Goal: Find specific page/section: Find specific page/section

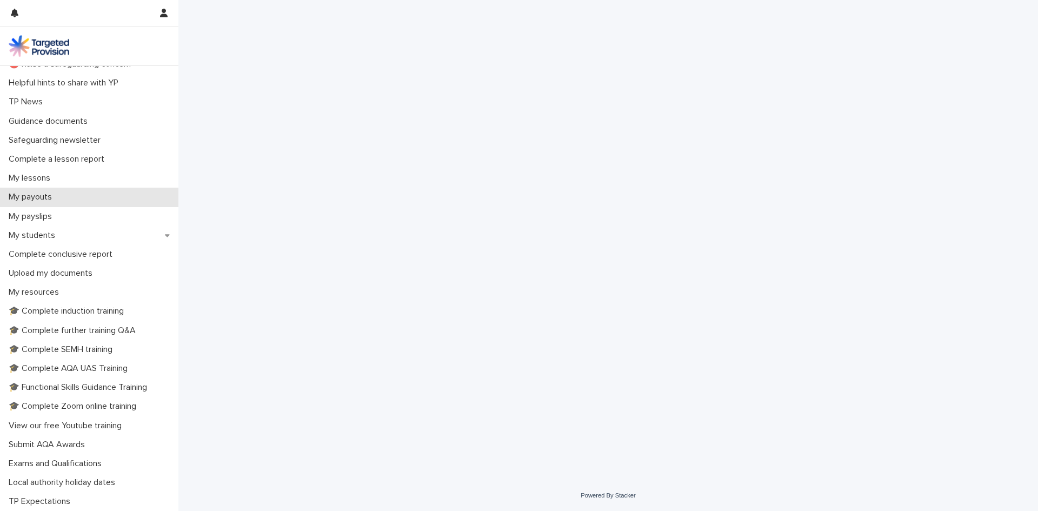
scroll to position [106, 0]
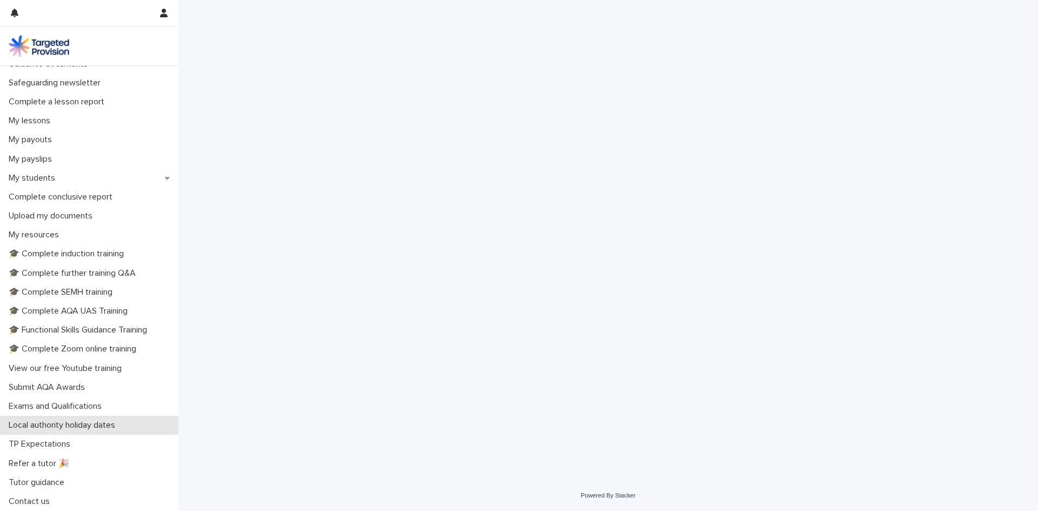
click at [111, 427] on p "Local authority holiday dates" at bounding box center [63, 425] width 119 height 10
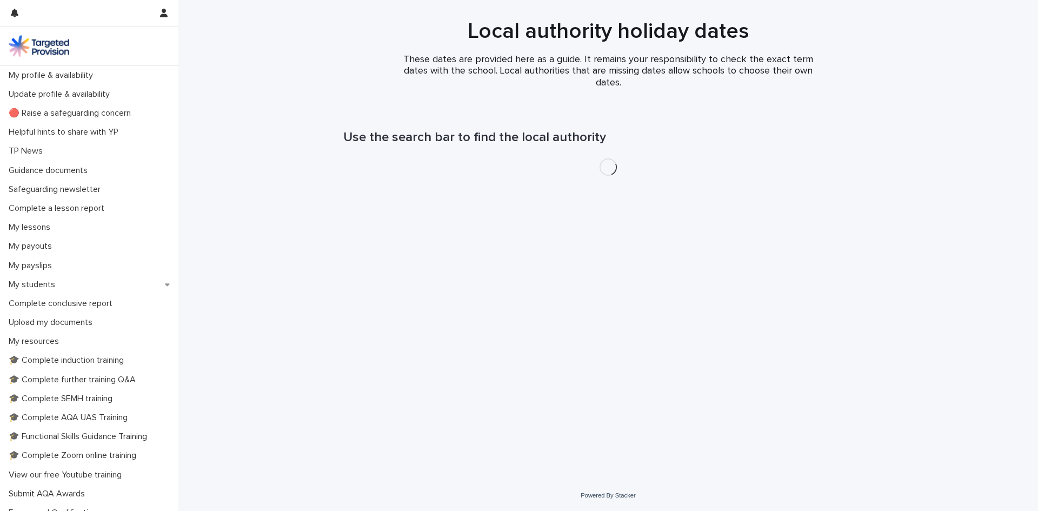
click at [471, 135] on h1 "Use the search bar to find the local authority" at bounding box center [608, 138] width 530 height 16
click at [633, 316] on div "Loading... Saving… Loading... Saving… Use the search bar to find the local auth…" at bounding box center [608, 280] width 540 height 345
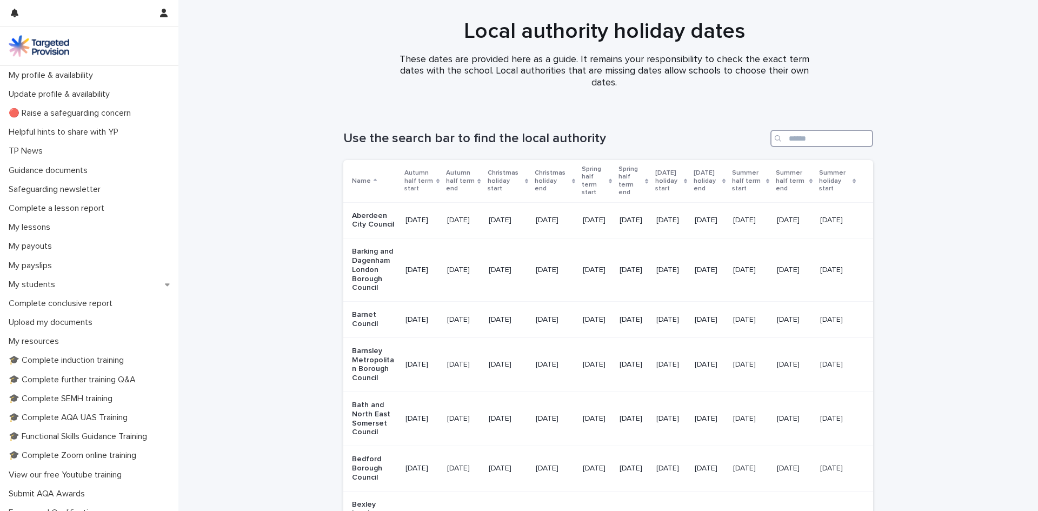
click at [794, 130] on input "Search" at bounding box center [821, 138] width 103 height 17
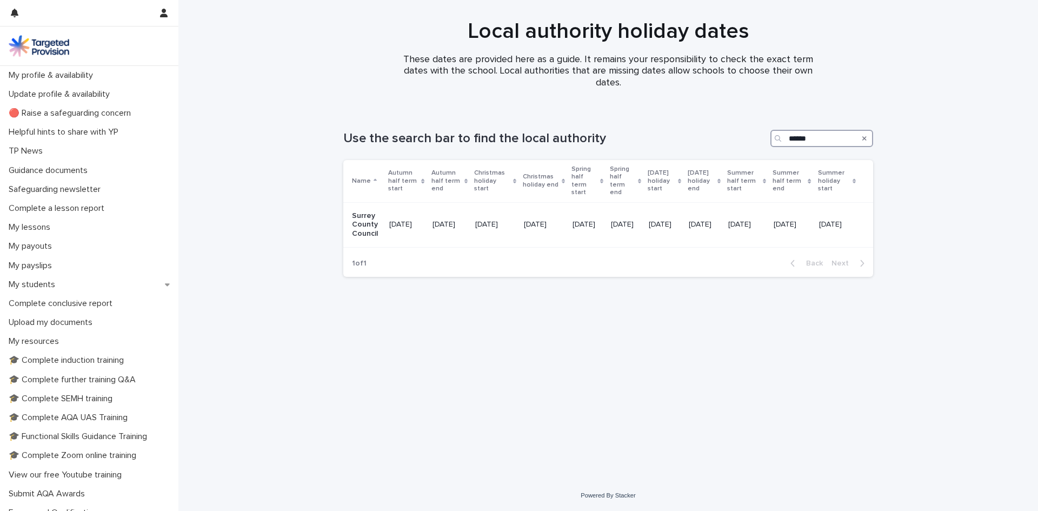
type input "******"
